Goal: Find specific page/section: Find specific page/section

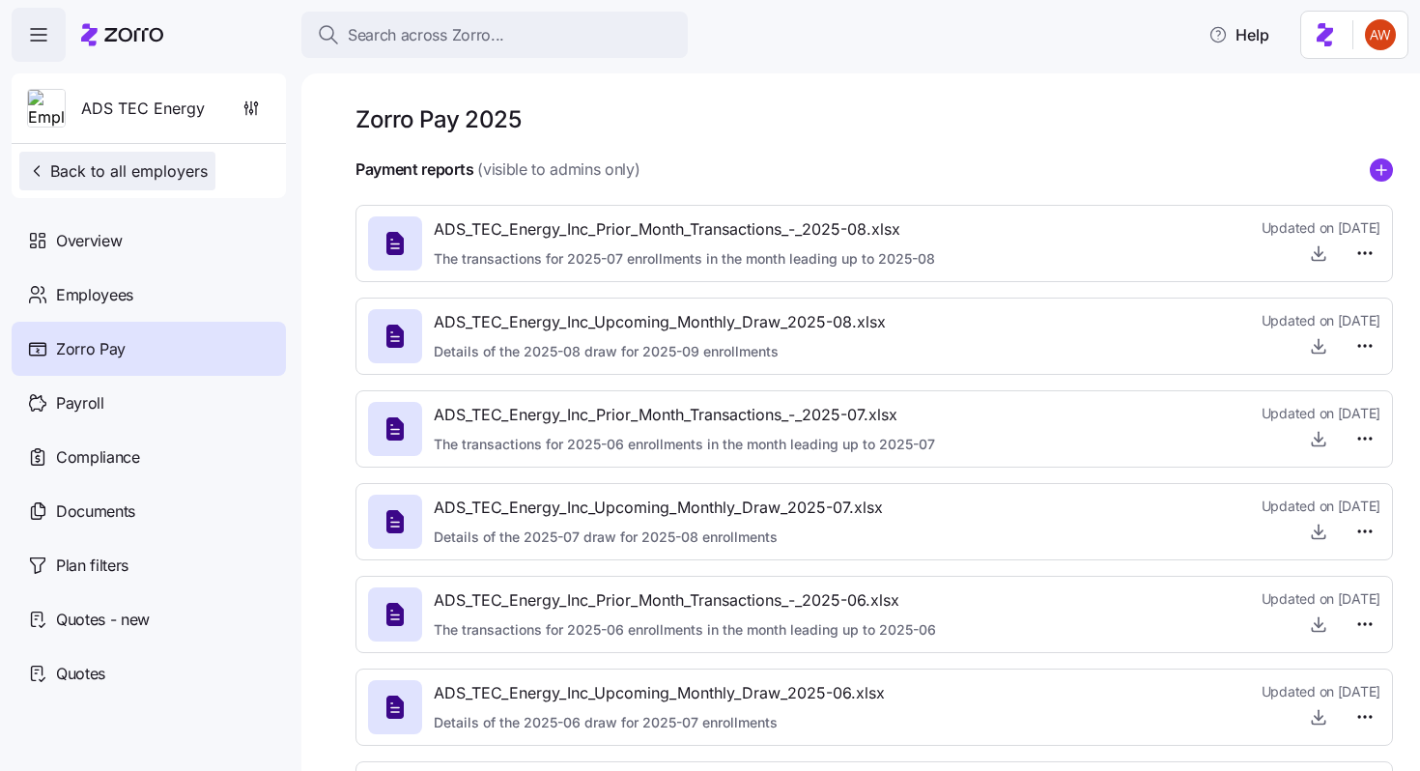
click at [190, 168] on span "Back to all employers" at bounding box center [117, 170] width 181 height 23
